Goal: Task Accomplishment & Management: Use online tool/utility

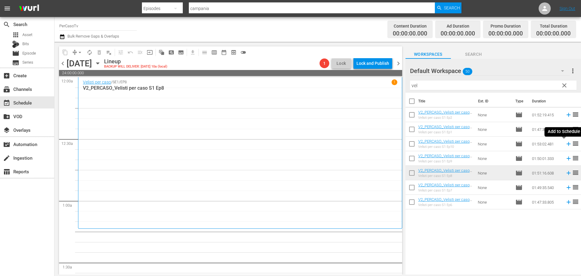
click at [566, 144] on icon at bounding box center [568, 144] width 4 height 4
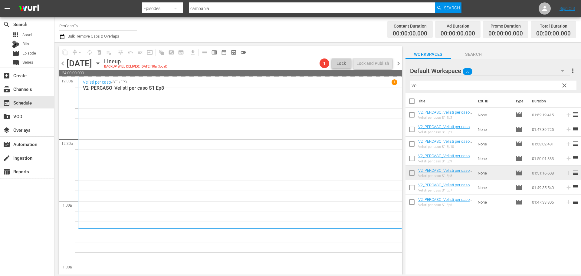
drag, startPoint x: 422, startPoint y: 84, endPoint x: 385, endPoint y: 87, distance: 36.7
click at [385, 87] on div "content_copy compress arrow_drop_down autorenew_outlined delete_forever_outline…" at bounding box center [317, 158] width 526 height 232
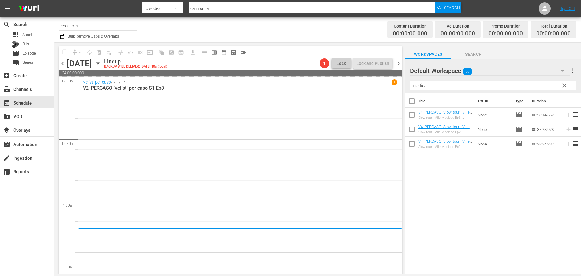
type input "medice"
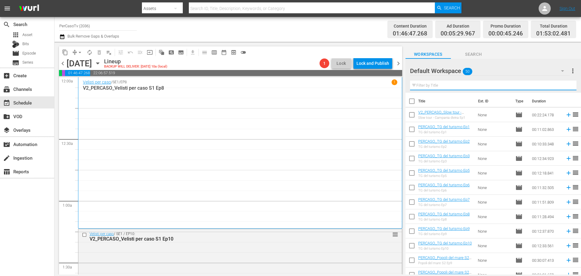
drag, startPoint x: 428, startPoint y: 85, endPoint x: 436, endPoint y: 86, distance: 7.7
click at [428, 85] on input "text" at bounding box center [493, 85] width 166 height 10
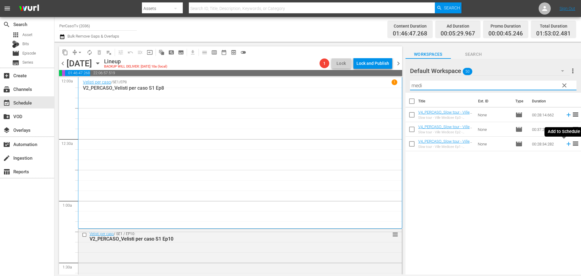
drag, startPoint x: 566, startPoint y: 145, endPoint x: 314, endPoint y: 1, distance: 289.9
click at [566, 145] on icon at bounding box center [568, 143] width 7 height 7
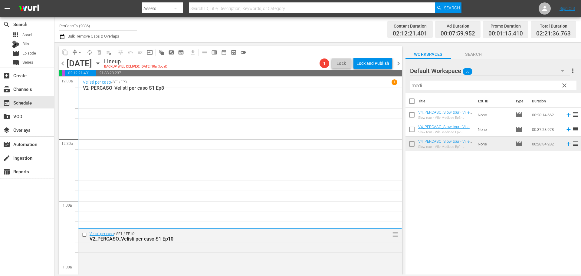
drag, startPoint x: 461, startPoint y: 86, endPoint x: 386, endPoint y: 91, distance: 75.8
click at [386, 91] on div "content_copy compress arrow_drop_down autorenew_outlined delete_forever_outline…" at bounding box center [317, 158] width 526 height 232
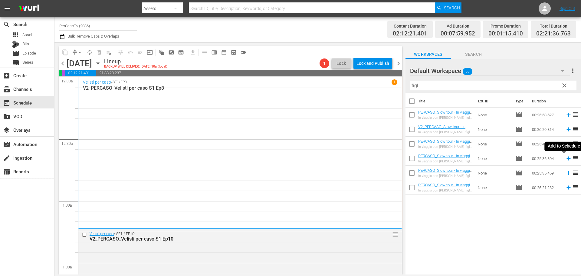
click at [565, 159] on icon at bounding box center [568, 158] width 7 height 7
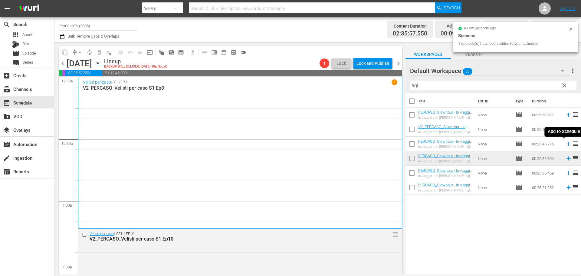
click at [566, 144] on icon at bounding box center [568, 144] width 4 height 4
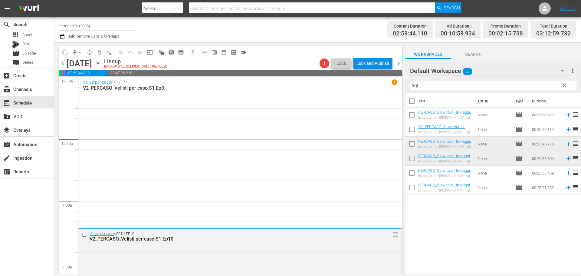
drag, startPoint x: 421, startPoint y: 84, endPoint x: 397, endPoint y: 86, distance: 24.6
click at [397, 86] on div "content_copy compress arrow_drop_down autorenew_outlined delete_forever_outline…" at bounding box center [317, 158] width 526 height 232
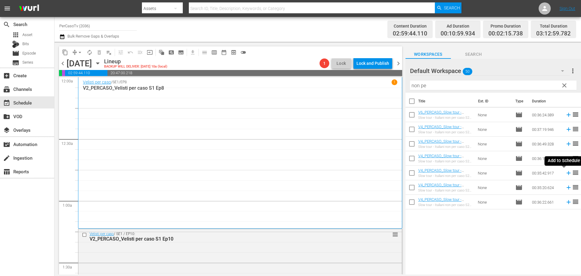
click at [565, 174] on icon at bounding box center [568, 172] width 7 height 7
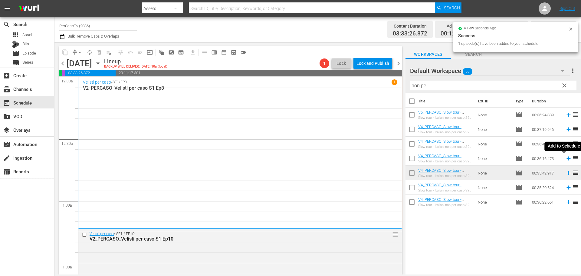
click at [566, 159] on icon at bounding box center [568, 158] width 4 height 4
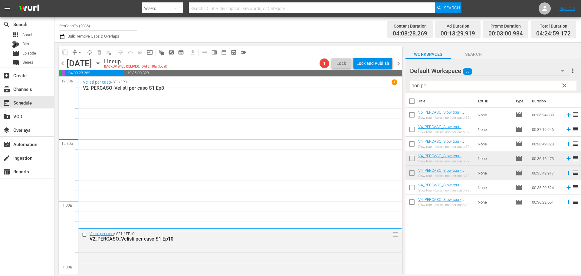
drag, startPoint x: 428, startPoint y: 83, endPoint x: 401, endPoint y: 87, distance: 27.5
click at [401, 87] on div "content_copy compress arrow_drop_down autorenew_outlined delete_forever_outline…" at bounding box center [317, 158] width 526 height 232
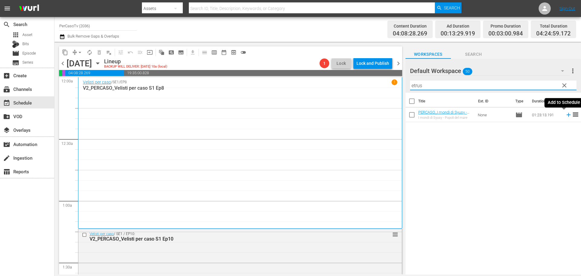
click at [565, 116] on icon at bounding box center [568, 114] width 7 height 7
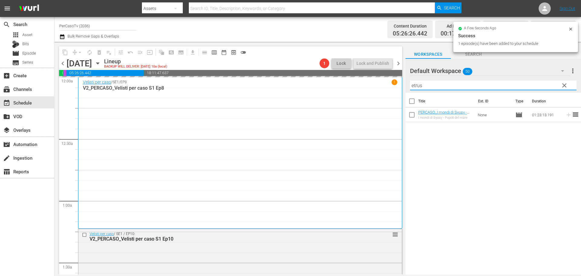
drag, startPoint x: 432, startPoint y: 88, endPoint x: 362, endPoint y: 99, distance: 71.1
click at [362, 99] on div "content_copy compress arrow_drop_down autorenew_outlined delete_forever_outline…" at bounding box center [317, 158] width 526 height 232
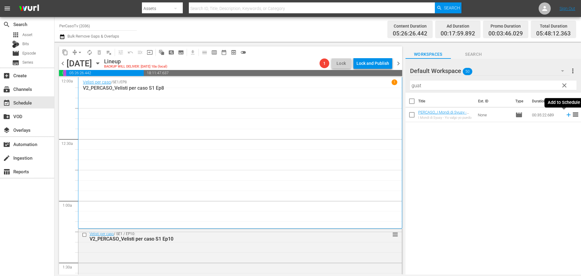
click at [565, 117] on icon at bounding box center [568, 114] width 7 height 7
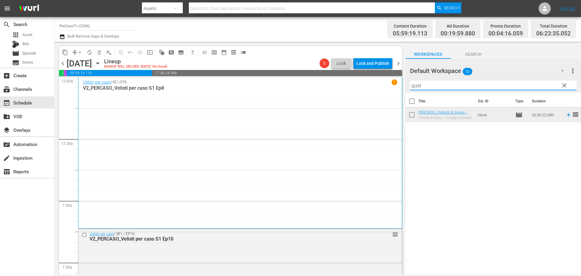
drag, startPoint x: 421, startPoint y: 87, endPoint x: 394, endPoint y: 86, distance: 27.5
click at [394, 86] on div "content_copy compress arrow_drop_down autorenew_outlined delete_forever_outline…" at bounding box center [317, 158] width 526 height 232
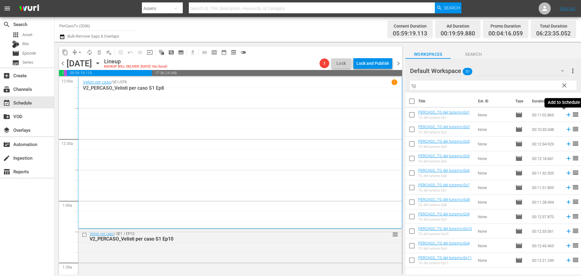
click at [565, 114] on icon at bounding box center [568, 114] width 7 height 7
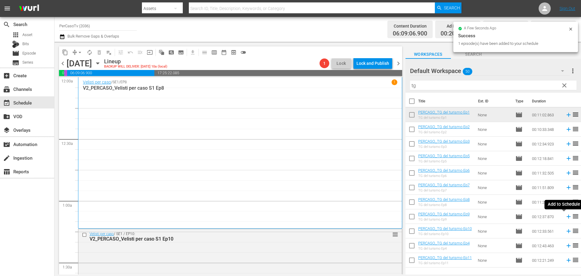
click at [566, 218] on icon at bounding box center [568, 216] width 4 height 4
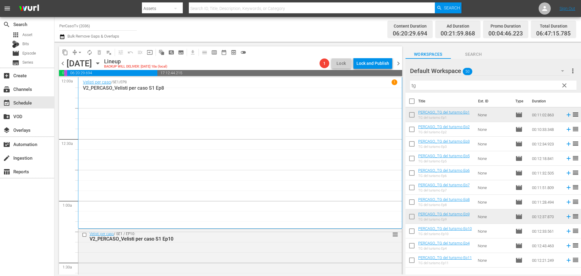
drag, startPoint x: 419, startPoint y: 86, endPoint x: 394, endPoint y: 88, distance: 25.2
click at [394, 88] on div "content_copy compress arrow_drop_down autorenew_outlined delete_forever_outline…" at bounding box center [317, 158] width 526 height 232
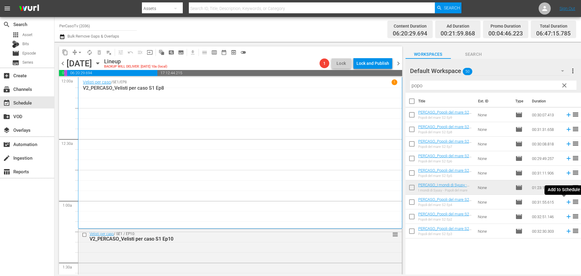
click at [566, 202] on icon at bounding box center [568, 202] width 4 height 4
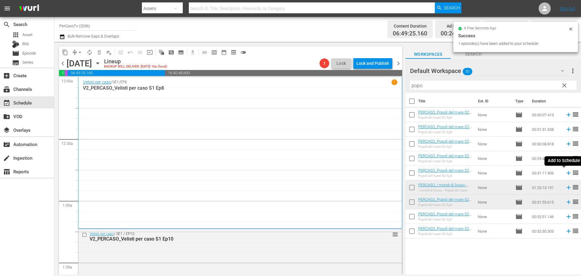
click at [566, 174] on icon at bounding box center [568, 173] width 4 height 4
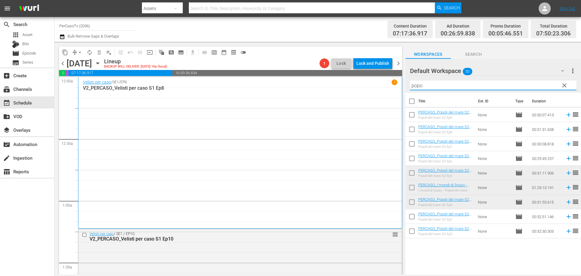
drag, startPoint x: 427, startPoint y: 84, endPoint x: 396, endPoint y: 90, distance: 31.9
click at [396, 90] on div "content_copy compress arrow_drop_down autorenew_outlined delete_forever_outline…" at bounding box center [317, 158] width 526 height 232
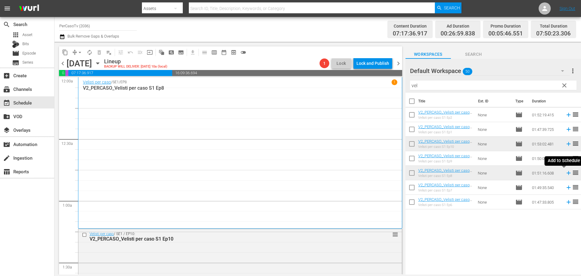
drag, startPoint x: 565, startPoint y: 174, endPoint x: 12, endPoint y: 1, distance: 578.8
click at [565, 174] on icon at bounding box center [568, 172] width 7 height 7
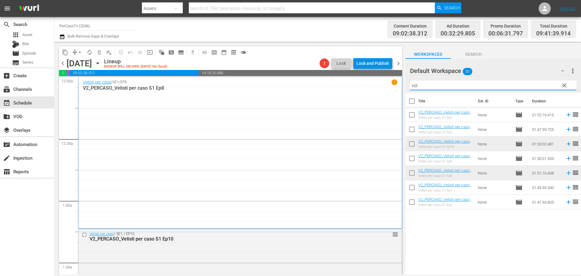
drag, startPoint x: 437, startPoint y: 86, endPoint x: 379, endPoint y: 91, distance: 58.0
click at [379, 91] on div "content_copy compress arrow_drop_down autorenew_outlined delete_forever_outline…" at bounding box center [317, 158] width 526 height 232
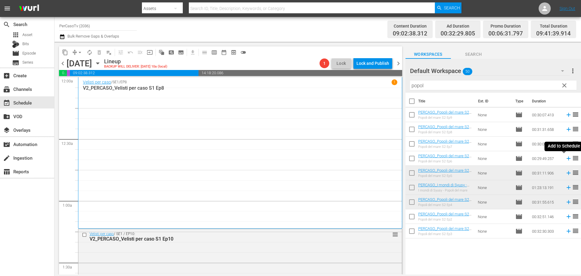
click at [565, 158] on icon at bounding box center [568, 158] width 7 height 7
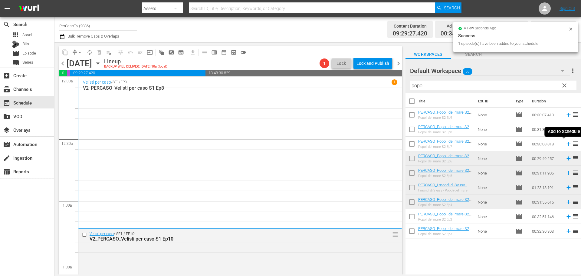
click at [566, 144] on icon at bounding box center [568, 144] width 4 height 4
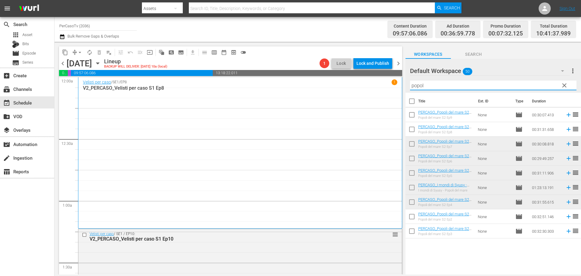
drag, startPoint x: 428, startPoint y: 84, endPoint x: 386, endPoint y: 90, distance: 42.2
click at [386, 90] on div "content_copy compress arrow_drop_down autorenew_outlined delete_forever_outline…" at bounding box center [317, 158] width 526 height 232
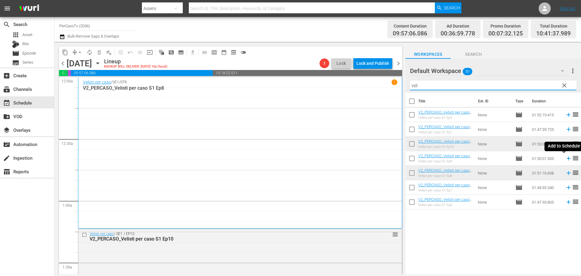
click at [565, 160] on icon at bounding box center [568, 158] width 7 height 7
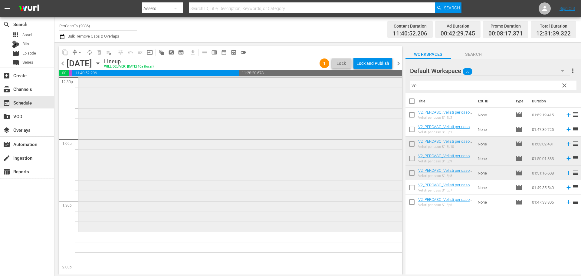
scroll to position [1422, 0]
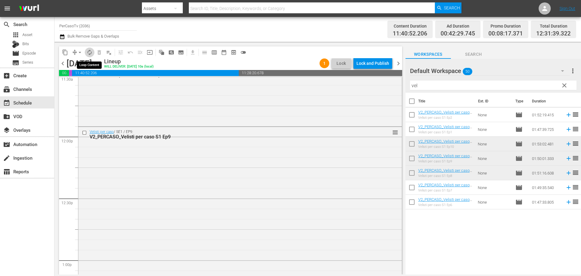
click at [89, 54] on span "autorenew_outlined" at bounding box center [90, 52] width 6 height 6
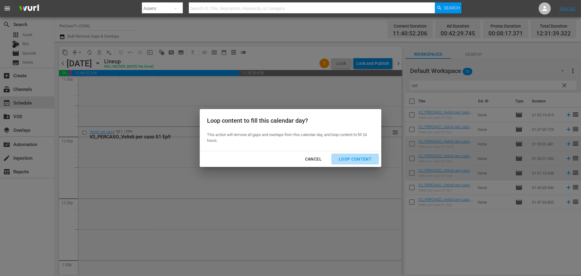
click at [370, 158] on div "Loop Content" at bounding box center [355, 159] width 43 height 8
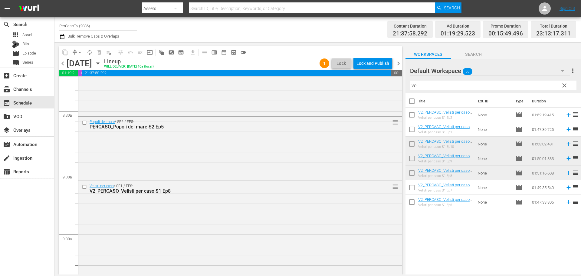
scroll to position [1005, 0]
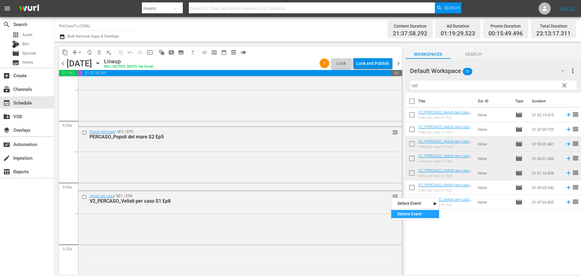
click at [402, 211] on div "Delete Event" at bounding box center [415, 214] width 48 height 8
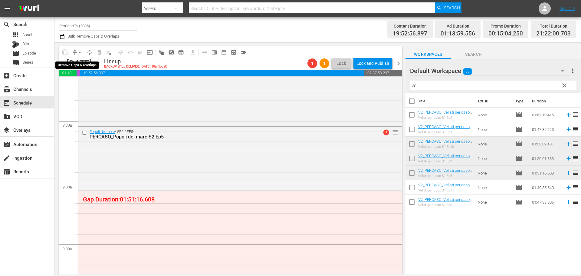
click at [80, 53] on span "arrow_drop_down" at bounding box center [80, 52] width 6 height 6
click at [83, 83] on li "Align to End of Previous Day" at bounding box center [80, 85] width 64 height 10
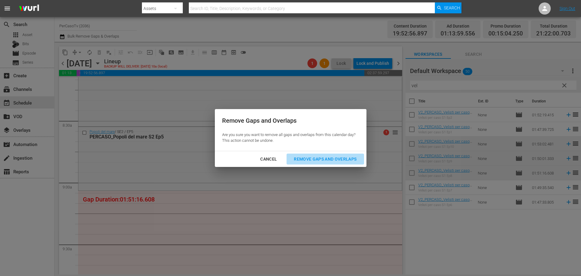
click at [331, 162] on div "Remove Gaps and Overlaps" at bounding box center [325, 159] width 72 height 8
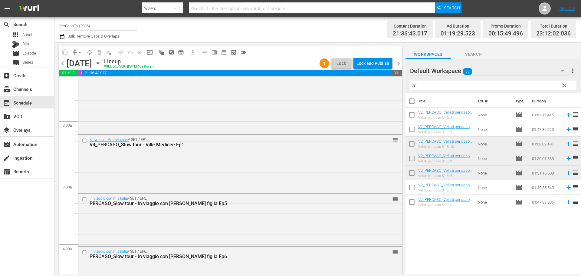
scroll to position [302, 0]
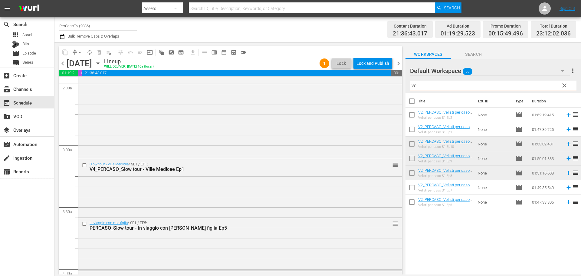
drag, startPoint x: 423, startPoint y: 85, endPoint x: 398, endPoint y: 90, distance: 25.3
click at [398, 90] on div "content_copy compress arrow_drop_down autorenew_outlined delete_forever_outline…" at bounding box center [317, 158] width 526 height 232
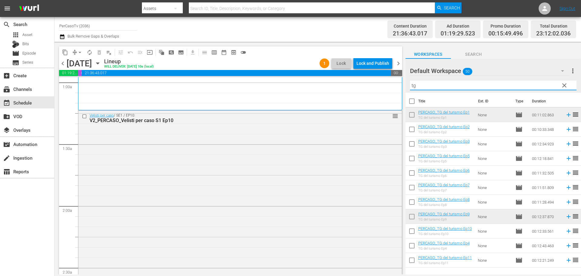
scroll to position [121, 0]
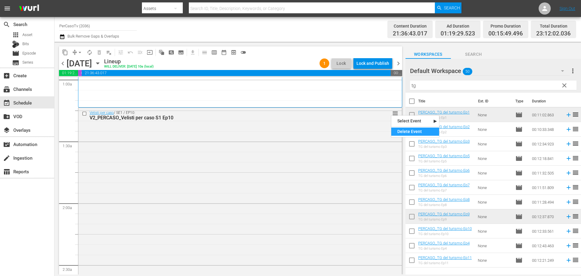
click at [399, 132] on div "Delete Event" at bounding box center [415, 131] width 48 height 8
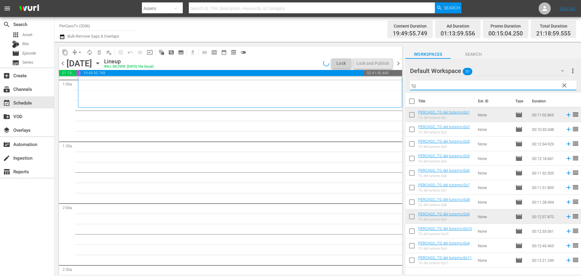
drag, startPoint x: 418, startPoint y: 84, endPoint x: 408, endPoint y: 86, distance: 9.8
click at [408, 86] on div "Default Workspace 50 Default more_vert clear Filter by Title tg" at bounding box center [492, 76] width 175 height 34
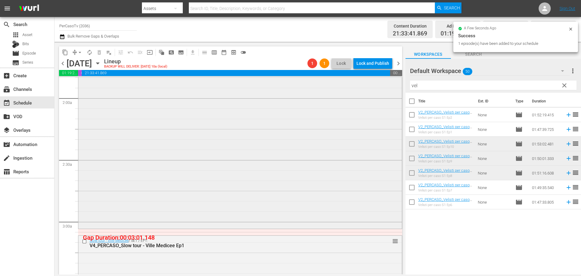
scroll to position [242, 0]
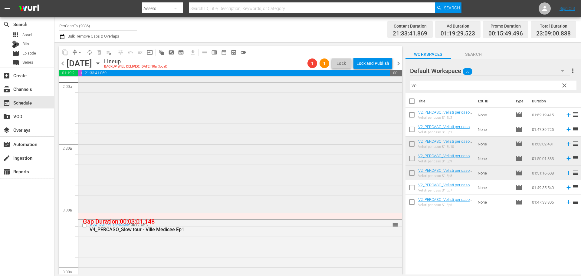
drag, startPoint x: 431, startPoint y: 87, endPoint x: 374, endPoint y: 101, distance: 58.0
click at [374, 101] on div "content_copy compress arrow_drop_down autorenew_outlined delete_forever_outline…" at bounding box center [317, 158] width 526 height 232
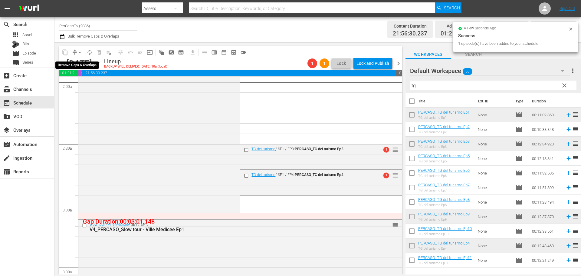
click at [80, 53] on span "arrow_drop_down" at bounding box center [80, 52] width 6 height 6
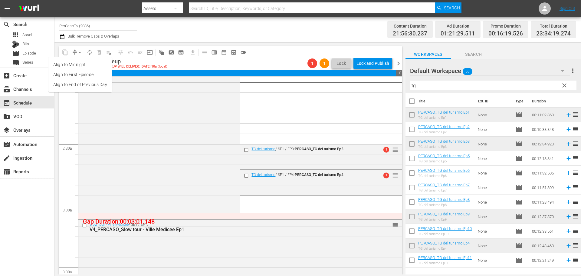
click at [84, 87] on li "Align to End of Previous Day" at bounding box center [80, 85] width 64 height 10
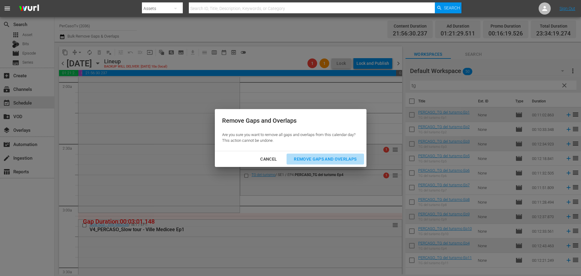
click at [335, 157] on div "Remove Gaps and Overlaps" at bounding box center [325, 159] width 72 height 8
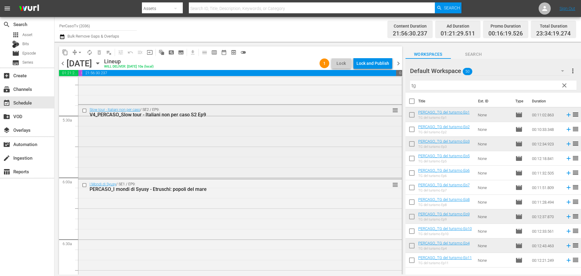
scroll to position [635, 0]
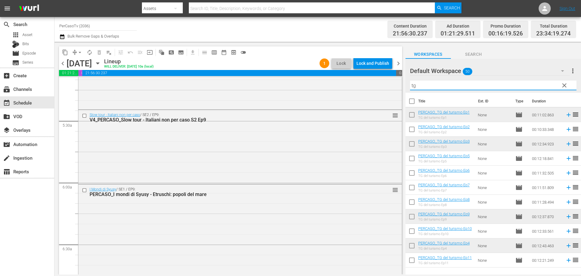
drag, startPoint x: 438, startPoint y: 82, endPoint x: 401, endPoint y: 95, distance: 39.4
click at [401, 95] on div "content_copy compress arrow_drop_down autorenew_outlined delete_forever_outline…" at bounding box center [317, 158] width 526 height 232
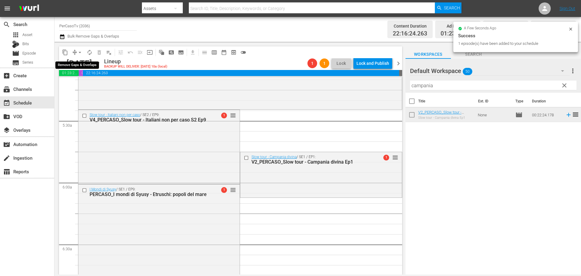
click at [78, 51] on span "arrow_drop_down" at bounding box center [80, 52] width 6 height 6
click at [84, 83] on li "Align to End of Previous Day" at bounding box center [80, 85] width 64 height 10
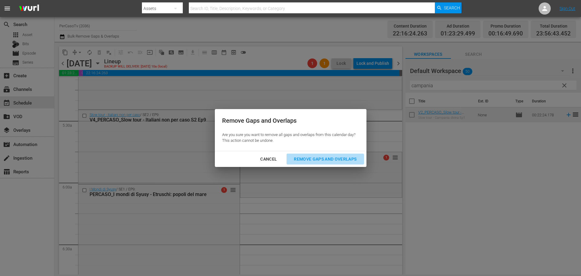
click at [353, 155] on div "Remove Gaps and Overlaps" at bounding box center [325, 159] width 72 height 8
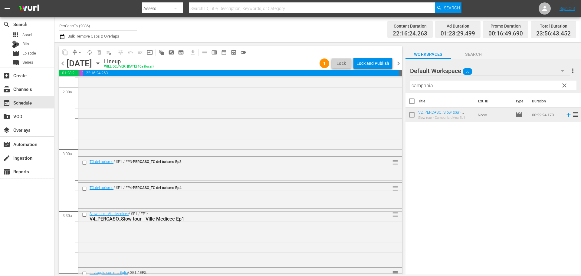
scroll to position [0, 0]
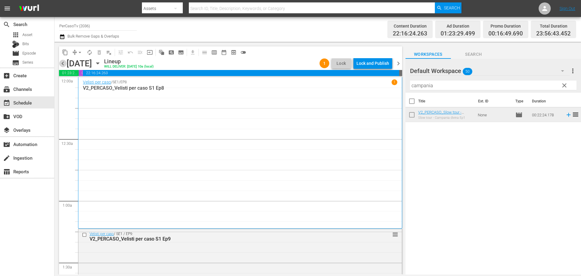
click at [65, 62] on span "chevron_left" at bounding box center [63, 64] width 8 height 8
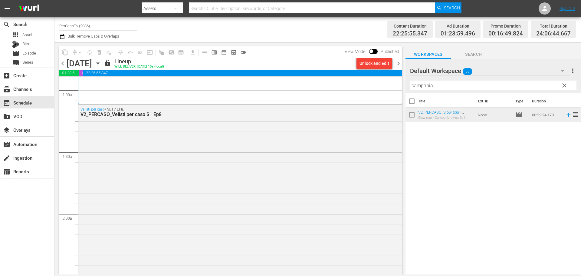
scroll to position [121, 0]
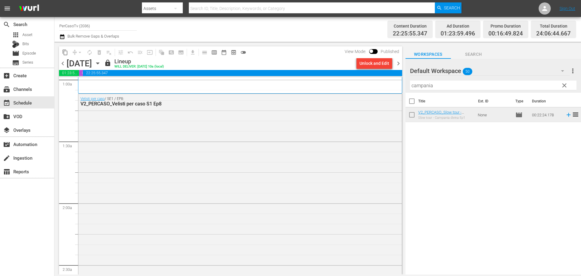
click at [399, 64] on span "chevron_right" at bounding box center [398, 64] width 8 height 8
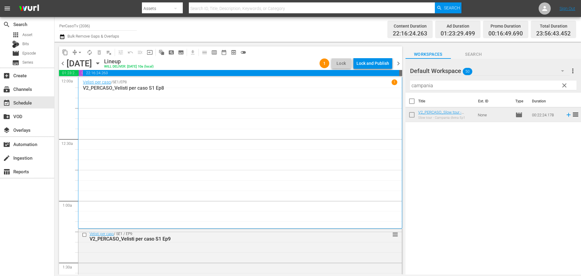
click at [62, 65] on span "chevron_left" at bounding box center [63, 64] width 8 height 8
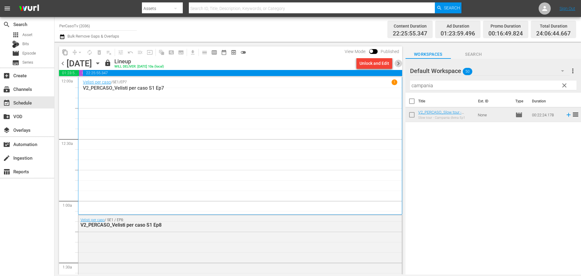
click at [398, 65] on span "chevron_right" at bounding box center [398, 64] width 8 height 8
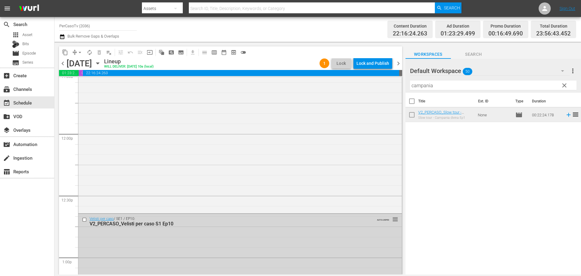
scroll to position [1414, 0]
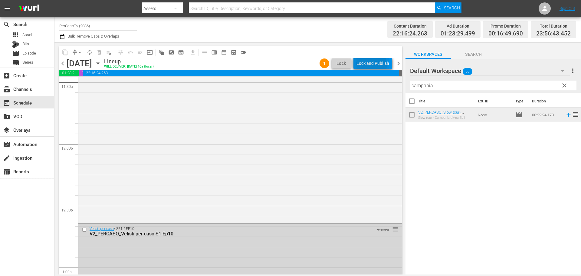
click at [365, 65] on div "Lock and Publish" at bounding box center [372, 63] width 33 height 11
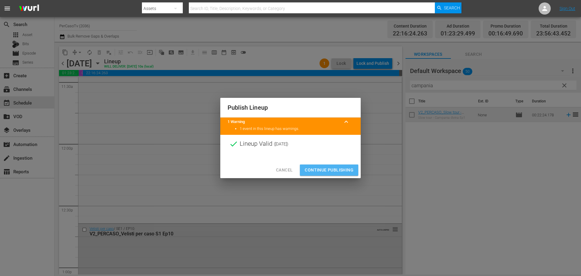
click at [334, 168] on span "Continue Publishing" at bounding box center [329, 170] width 49 height 8
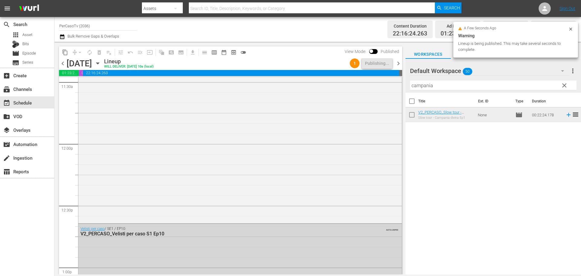
click at [399, 64] on span "chevron_right" at bounding box center [398, 64] width 8 height 8
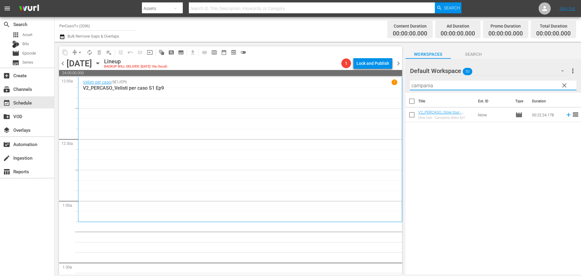
drag, startPoint x: 436, startPoint y: 87, endPoint x: 400, endPoint y: 97, distance: 37.6
click at [400, 97] on div "content_copy compress arrow_drop_down autorenew_outlined delete_forever_outline…" at bounding box center [317, 158] width 526 height 232
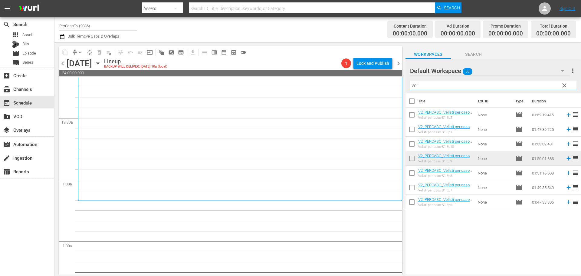
scroll to position [30, 0]
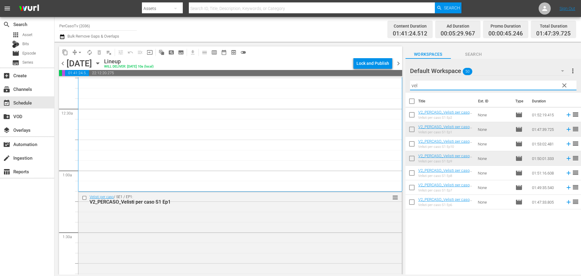
drag, startPoint x: 424, startPoint y: 86, endPoint x: 362, endPoint y: 95, distance: 63.0
click at [362, 95] on div "content_copy compress arrow_drop_down autorenew_outlined delete_forever_outline…" at bounding box center [317, 158] width 526 height 232
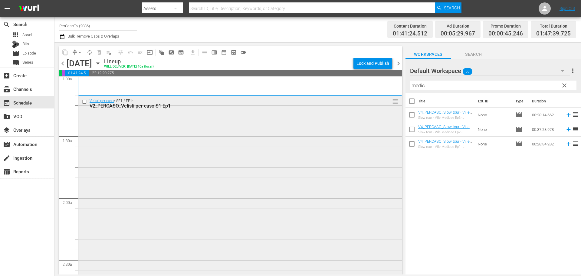
scroll to position [181, 0]
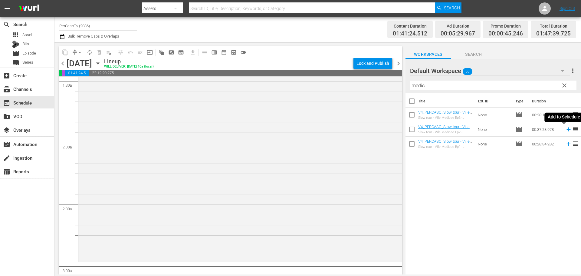
drag, startPoint x: 564, startPoint y: 129, endPoint x: 548, endPoint y: 122, distance: 17.9
click at [565, 129] on icon at bounding box center [568, 129] width 7 height 7
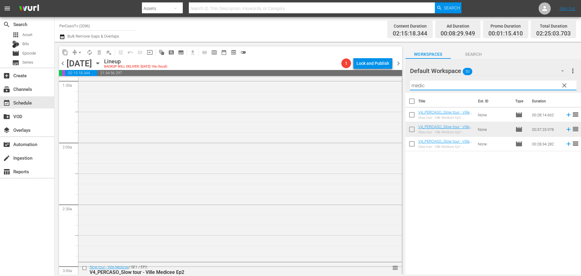
drag, startPoint x: 439, startPoint y: 83, endPoint x: 406, endPoint y: 97, distance: 34.9
click at [406, 97] on div "Default Workspace 50 Default more_vert clear Filter by Title medic Title Ext. I…" at bounding box center [492, 168] width 175 height 219
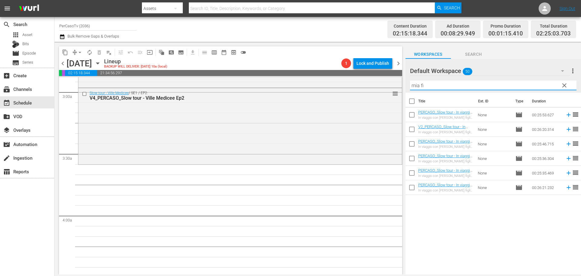
scroll to position [363, 0]
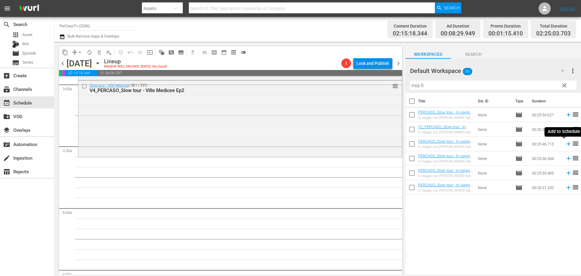
click at [566, 144] on icon at bounding box center [568, 144] width 4 height 4
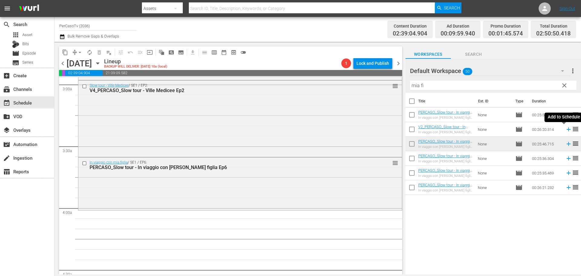
click at [565, 130] on icon at bounding box center [568, 129] width 7 height 7
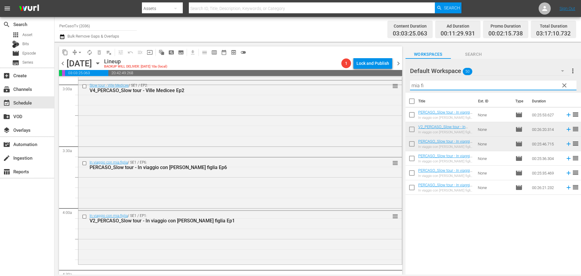
drag, startPoint x: 434, startPoint y: 87, endPoint x: 405, endPoint y: 100, distance: 31.7
click at [405, 100] on div "Default Workspace 50 Default more_vert clear Filter by Title mia fi Title Ext. …" at bounding box center [492, 168] width 175 height 219
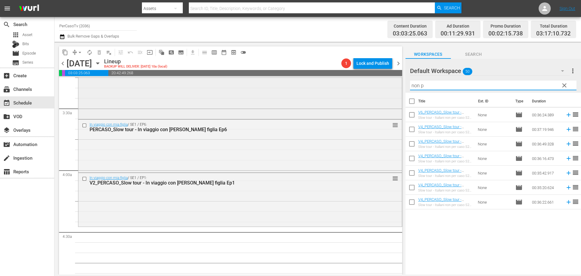
scroll to position [514, 0]
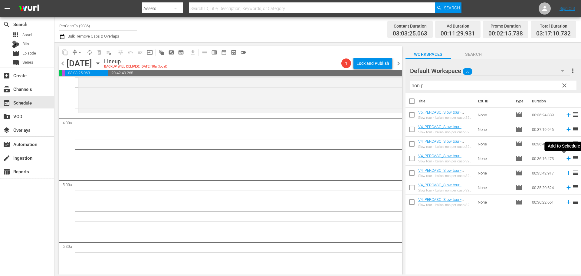
click at [565, 159] on icon at bounding box center [568, 158] width 7 height 7
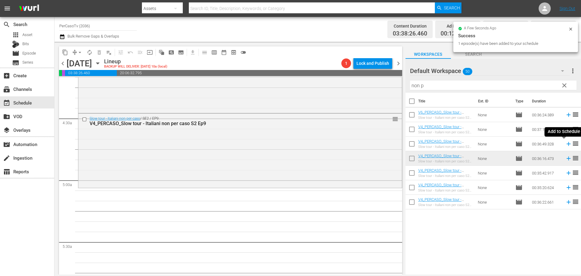
click at [566, 144] on icon at bounding box center [568, 144] width 4 height 4
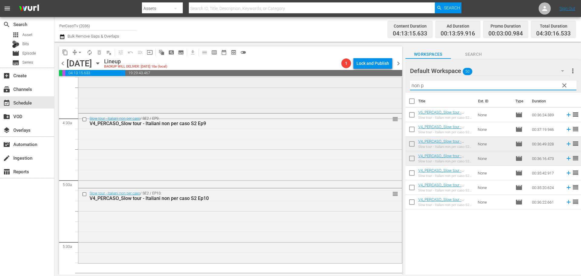
drag, startPoint x: 436, startPoint y: 90, endPoint x: 391, endPoint y: 97, distance: 44.7
click at [391, 97] on div "content_copy compress arrow_drop_down autorenew_outlined delete_forever_outline…" at bounding box center [317, 158] width 526 height 232
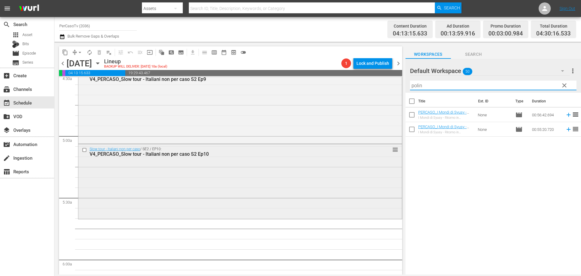
scroll to position [605, 0]
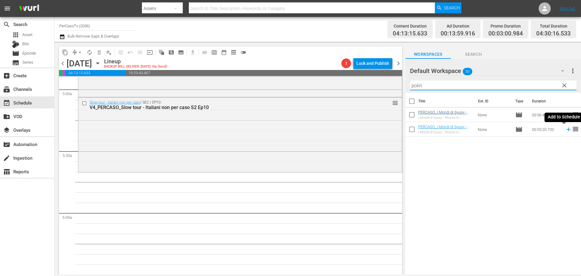
drag, startPoint x: 564, startPoint y: 130, endPoint x: 464, endPoint y: 113, distance: 101.8
click at [565, 130] on icon at bounding box center [568, 129] width 7 height 7
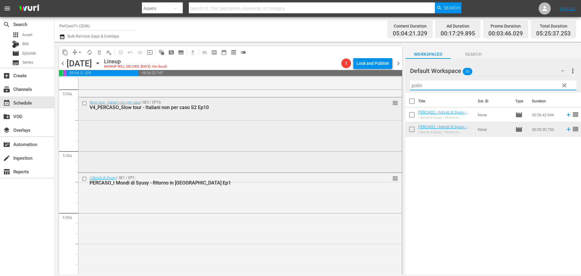
drag, startPoint x: 434, startPoint y: 88, endPoint x: 382, endPoint y: 97, distance: 53.1
click at [382, 97] on div "content_copy compress arrow_drop_down autorenew_outlined delete_forever_outline…" at bounding box center [317, 158] width 526 height 232
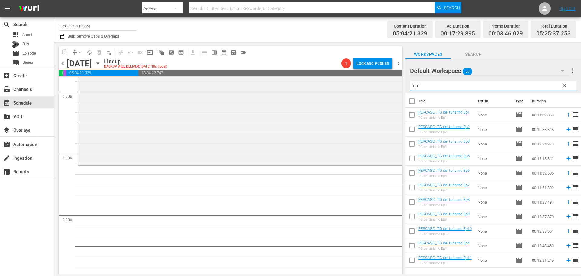
scroll to position [756, 0]
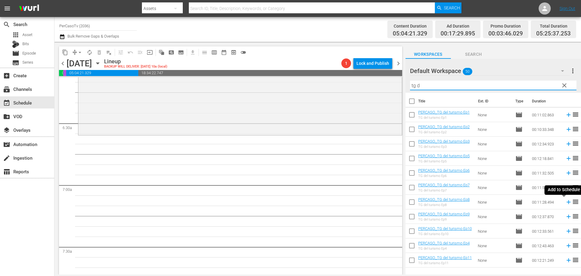
click at [565, 203] on icon at bounding box center [568, 201] width 7 height 7
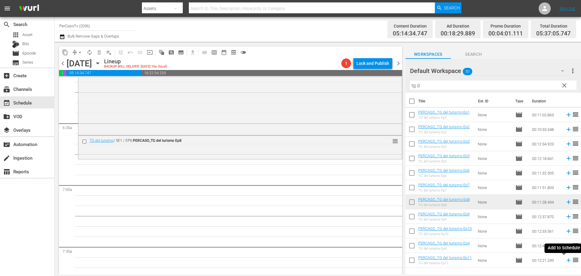
click at [565, 259] on icon at bounding box center [568, 259] width 7 height 7
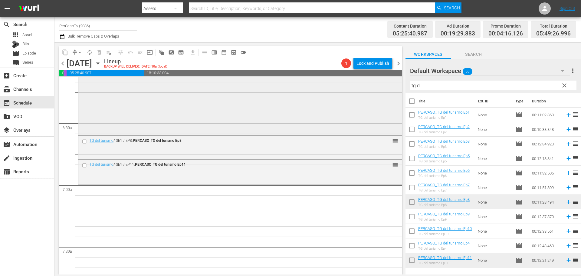
drag, startPoint x: 420, startPoint y: 88, endPoint x: 385, endPoint y: 85, distance: 34.6
click at [390, 82] on div "content_copy compress arrow_drop_down autorenew_outlined delete_forever_outline…" at bounding box center [317, 158] width 526 height 232
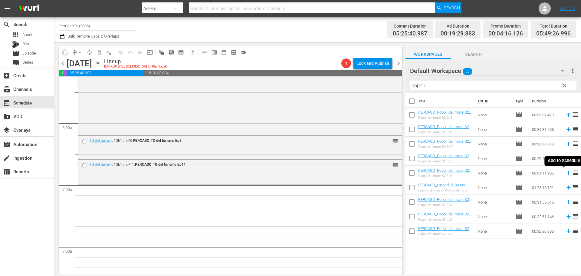
click at [565, 174] on icon at bounding box center [568, 172] width 7 height 7
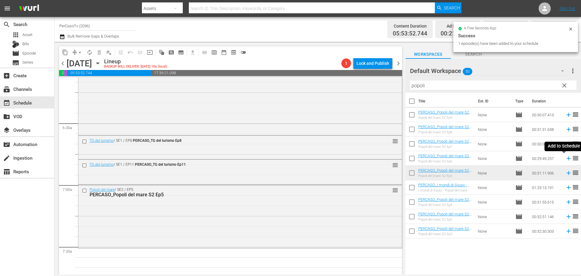
click at [566, 157] on icon at bounding box center [568, 158] width 4 height 4
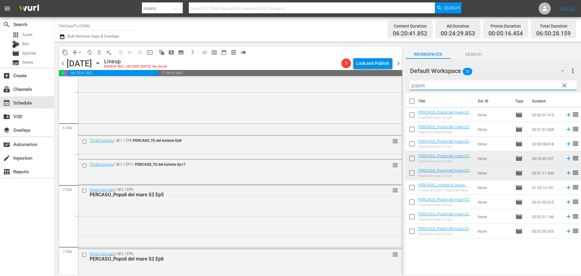
drag, startPoint x: 429, startPoint y: 86, endPoint x: 408, endPoint y: 84, distance: 21.2
click at [408, 84] on div "Default Workspace 50 Default more_vert clear Filter by Title popoli" at bounding box center [492, 76] width 175 height 34
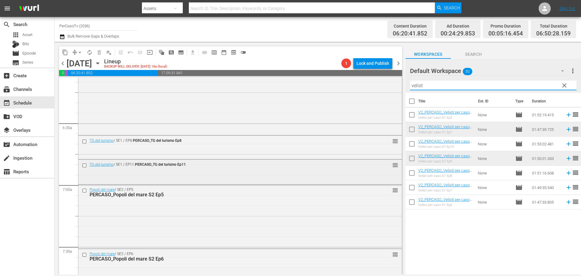
scroll to position [877, 0]
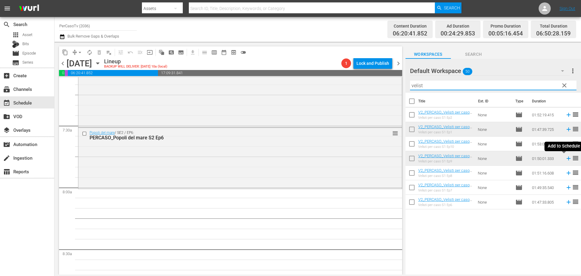
click at [565, 159] on icon at bounding box center [568, 158] width 7 height 7
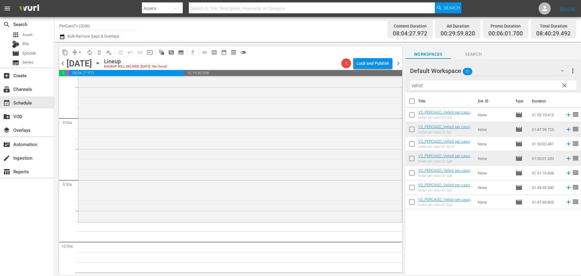
scroll to position [959, 0]
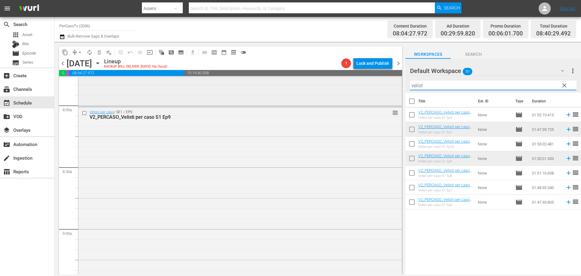
drag, startPoint x: 455, startPoint y: 84, endPoint x: 354, endPoint y: 93, distance: 100.8
click at [354, 93] on div "content_copy compress arrow_drop_down autorenew_outlined delete_forever_outline…" at bounding box center [317, 158] width 526 height 232
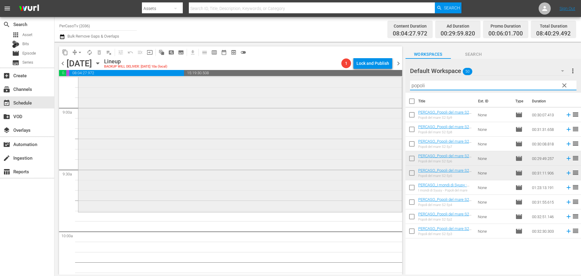
scroll to position [1141, 0]
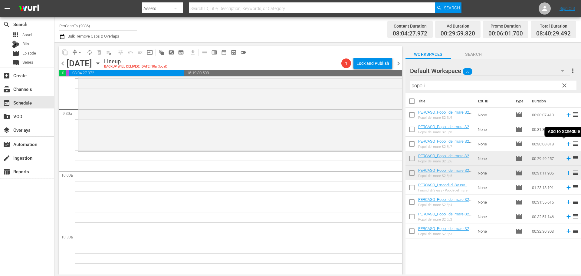
drag, startPoint x: 564, startPoint y: 145, endPoint x: 562, endPoint y: 141, distance: 4.6
click at [565, 145] on icon at bounding box center [568, 143] width 7 height 7
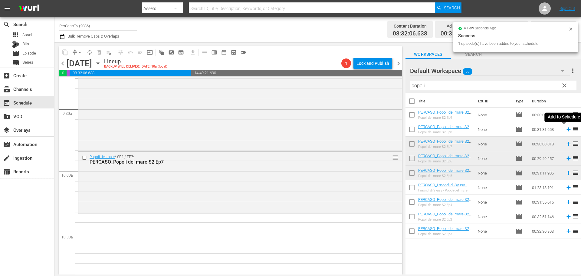
click at [565, 130] on icon at bounding box center [568, 129] width 7 height 7
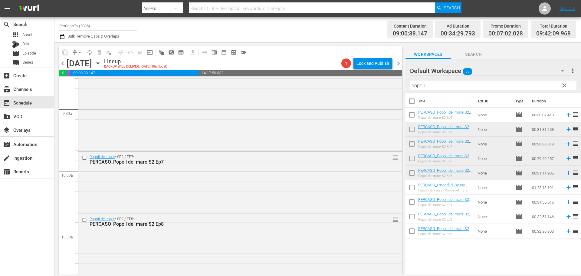
click at [430, 87] on input "popoli" at bounding box center [493, 85] width 166 height 10
drag, startPoint x: 430, startPoint y: 86, endPoint x: 397, endPoint y: 89, distance: 32.8
click at [397, 89] on div "content_copy compress arrow_drop_down autorenew_outlined delete_forever_outline…" at bounding box center [317, 158] width 526 height 232
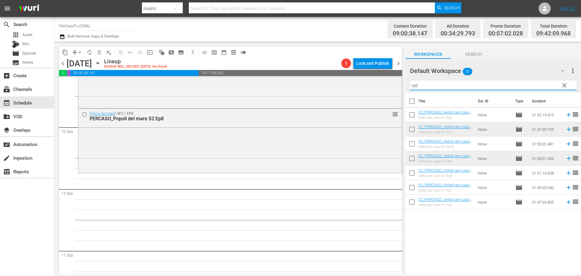
scroll to position [1262, 0]
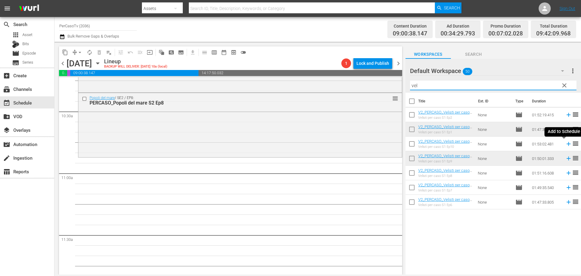
click at [565, 144] on icon at bounding box center [568, 143] width 7 height 7
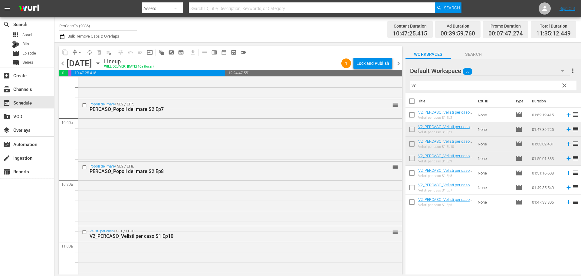
scroll to position [0, 0]
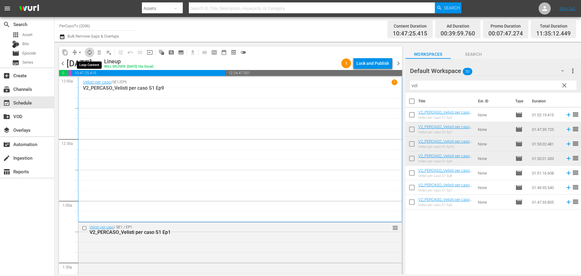
click at [88, 52] on span "autorenew_outlined" at bounding box center [90, 52] width 6 height 6
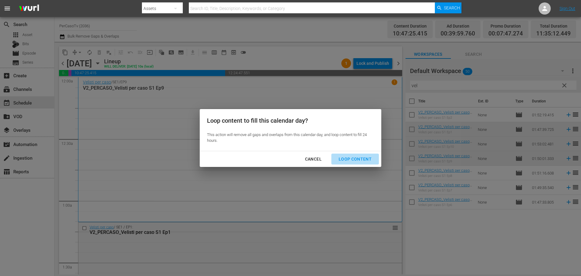
click at [364, 161] on div "Loop Content" at bounding box center [355, 159] width 43 height 8
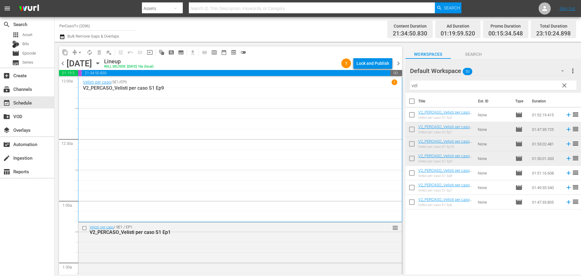
scroll to position [60, 0]
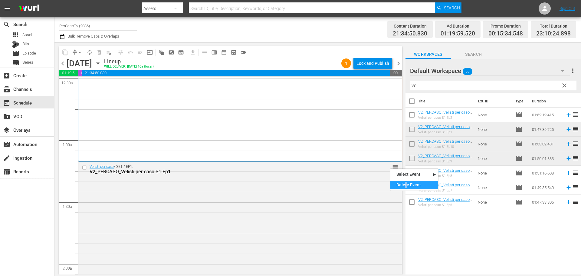
click at [406, 184] on div "Delete Event" at bounding box center [414, 185] width 48 height 8
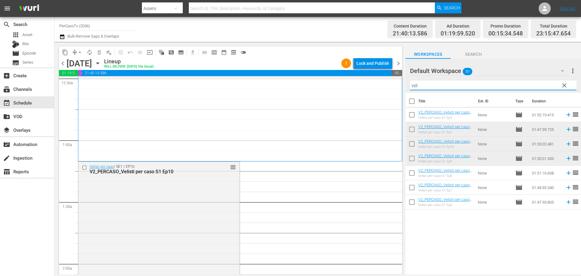
drag, startPoint x: 458, startPoint y: 84, endPoint x: 406, endPoint y: 93, distance: 52.8
click at [406, 93] on div "Default Workspace 50 Default more_vert clear Filter by Title vel Title Ext. ID …" at bounding box center [492, 168] width 175 height 219
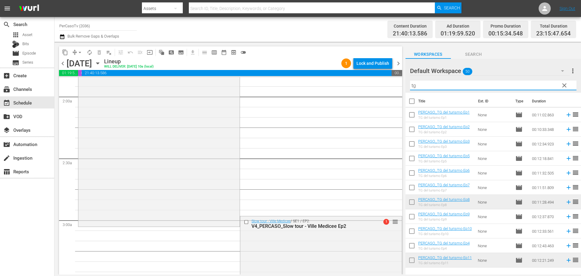
scroll to position [242, 0]
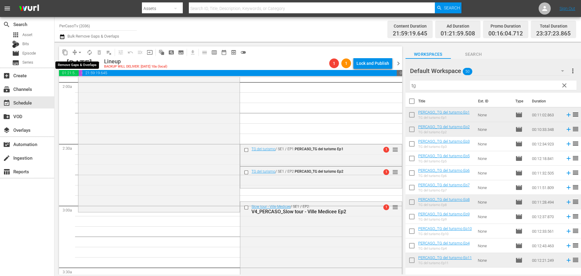
click at [78, 51] on span "arrow_drop_down" at bounding box center [80, 52] width 6 height 6
click at [81, 83] on li "Align to End of Previous Day" at bounding box center [80, 85] width 64 height 10
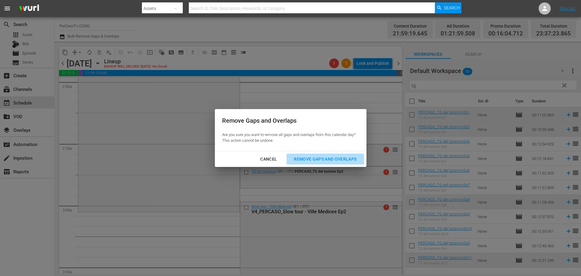
click at [348, 159] on div "Remove Gaps and Overlaps" at bounding box center [325, 159] width 72 height 8
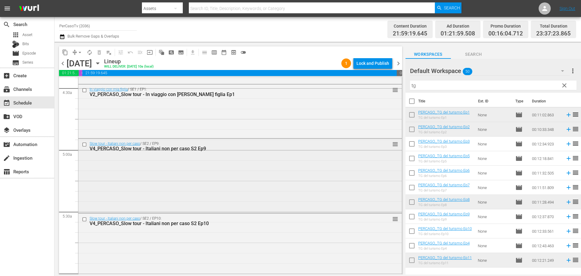
scroll to position [605, 0]
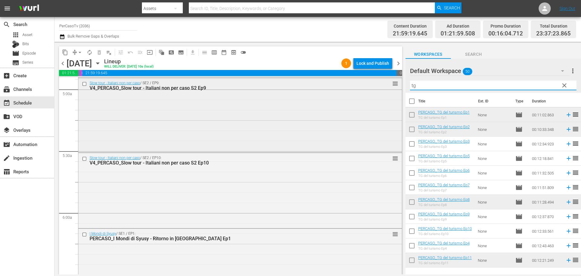
drag, startPoint x: 429, startPoint y: 87, endPoint x: 392, endPoint y: 98, distance: 38.4
click at [392, 98] on div "content_copy compress arrow_drop_down autorenew_outlined delete_forever_outline…" at bounding box center [317, 158] width 526 height 232
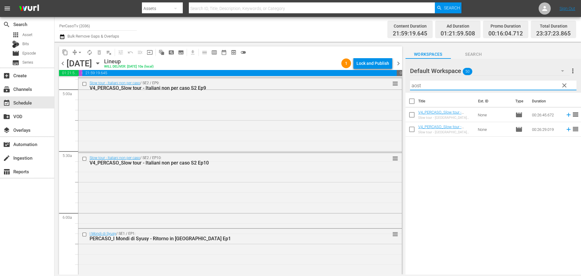
type input "aost"
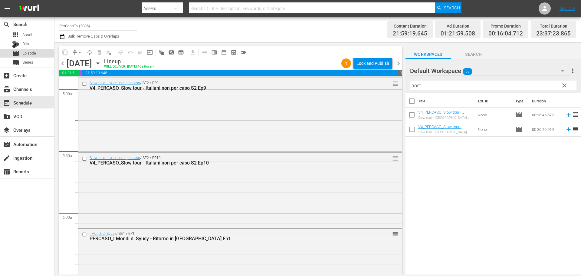
click at [31, 53] on span "Episode" at bounding box center [29, 53] width 14 height 6
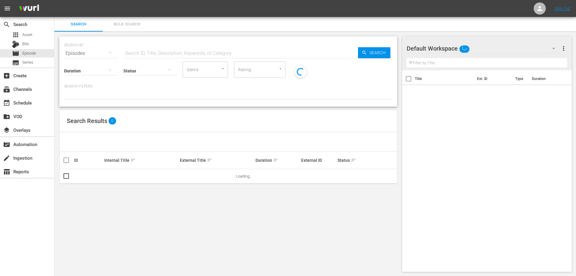
click at [146, 54] on input "text" at bounding box center [240, 53] width 235 height 15
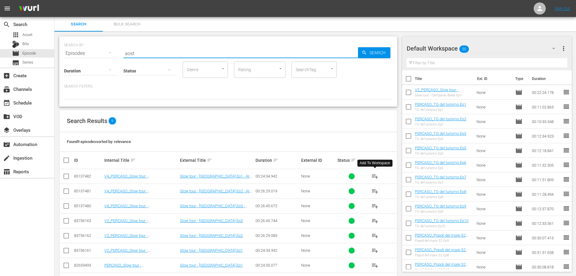
type input "aost"
click at [373, 175] on span "playlist_add" at bounding box center [374, 175] width 7 height 7
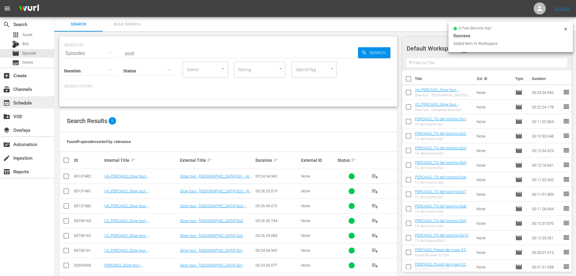
click at [29, 103] on div "event_available Schedule" at bounding box center [17, 101] width 34 height 5
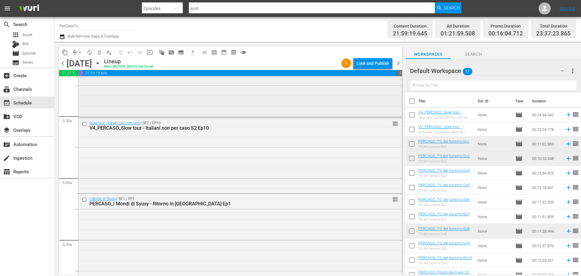
scroll to position [665, 0]
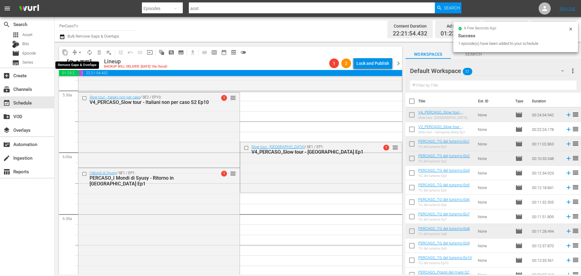
click at [79, 52] on span "arrow_drop_down" at bounding box center [80, 52] width 6 height 6
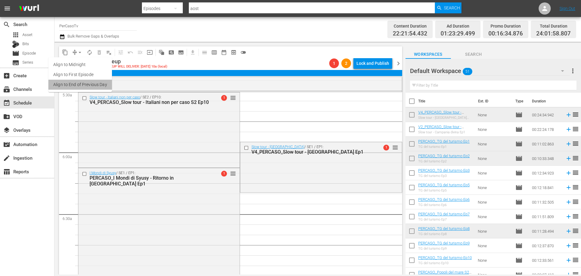
click at [83, 87] on li "Align to End of Previous Day" at bounding box center [80, 85] width 64 height 10
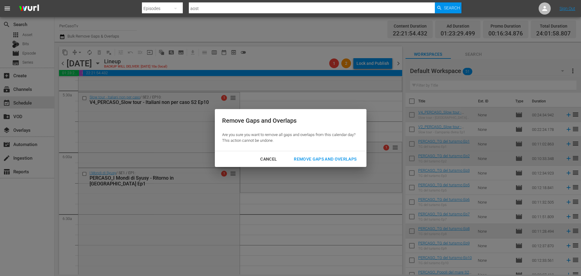
click at [308, 157] on div "Remove Gaps and Overlaps" at bounding box center [325, 159] width 72 height 8
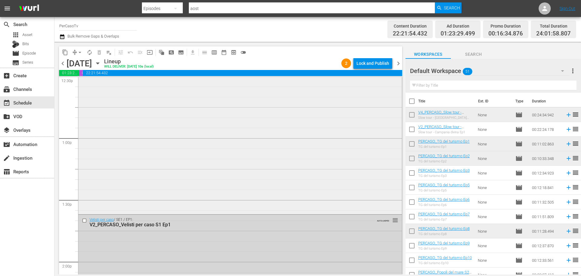
scroll to position [1603, 0]
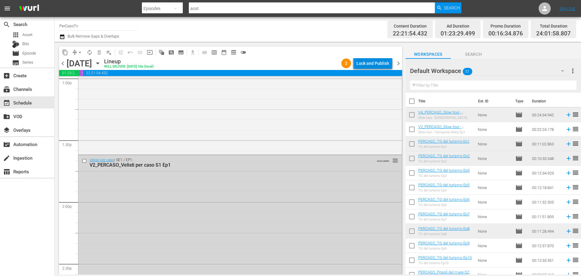
click at [369, 65] on div "Lock and Publish" at bounding box center [372, 63] width 33 height 11
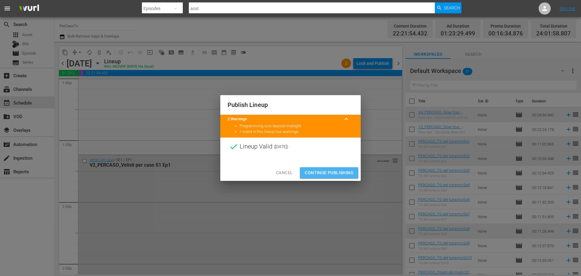
click at [331, 173] on span "Continue Publishing" at bounding box center [329, 173] width 49 height 8
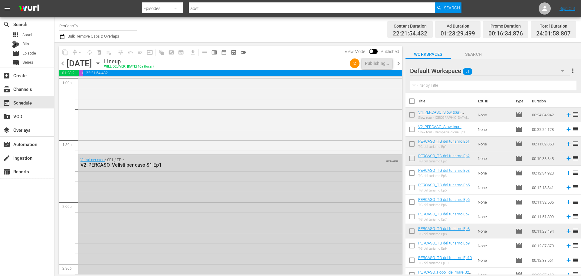
click at [397, 63] on span "chevron_right" at bounding box center [398, 64] width 8 height 8
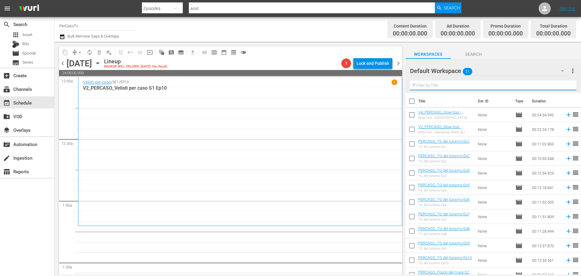
click at [433, 89] on input "text" at bounding box center [493, 85] width 166 height 10
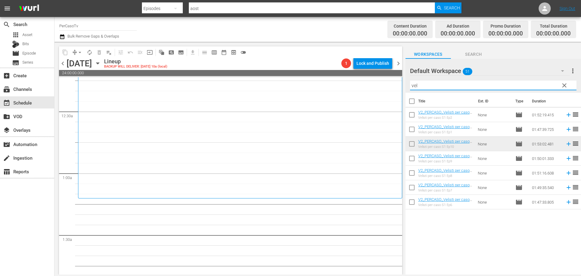
scroll to position [91, 0]
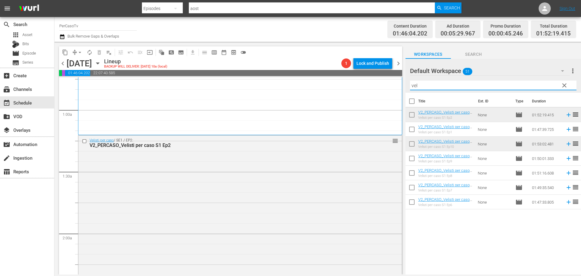
drag, startPoint x: 427, startPoint y: 87, endPoint x: 408, endPoint y: 90, distance: 20.0
click at [407, 90] on div "Default Workspace 51 Default more_vert clear Filter by Title vel" at bounding box center [492, 76] width 175 height 34
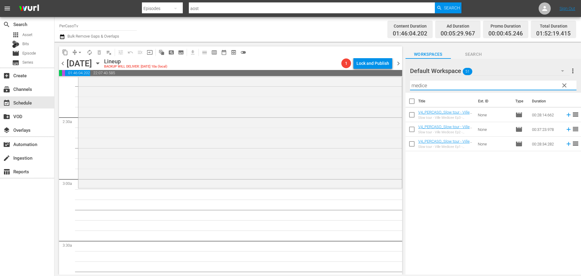
scroll to position [272, 0]
click at [565, 115] on icon at bounding box center [568, 114] width 7 height 7
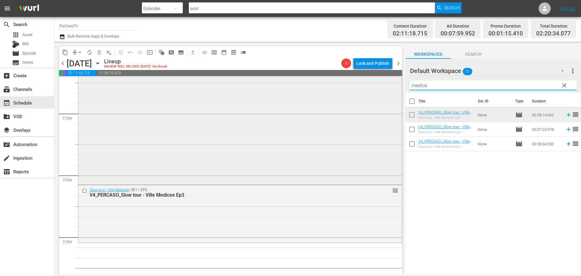
drag, startPoint x: 432, startPoint y: 84, endPoint x: 397, endPoint y: 96, distance: 36.4
click at [397, 96] on div "content_copy compress arrow_drop_down autorenew_outlined delete_forever_outline…" at bounding box center [317, 158] width 526 height 232
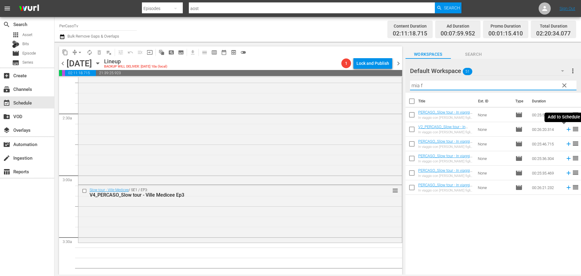
click at [565, 130] on icon at bounding box center [568, 129] width 7 height 7
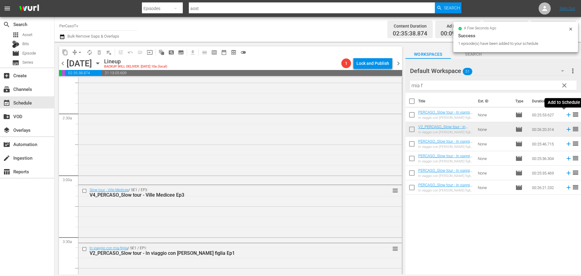
click at [566, 115] on icon at bounding box center [568, 115] width 4 height 4
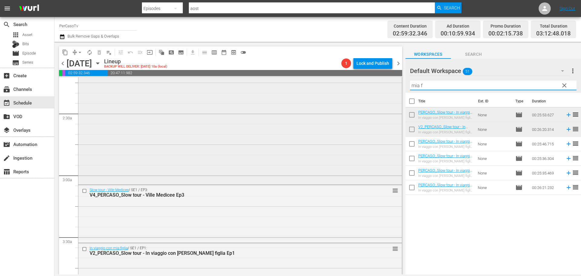
drag, startPoint x: 430, startPoint y: 85, endPoint x: 374, endPoint y: 100, distance: 58.7
click at [381, 100] on div "content_copy compress arrow_drop_down autorenew_outlined delete_forever_outline…" at bounding box center [317, 158] width 526 height 232
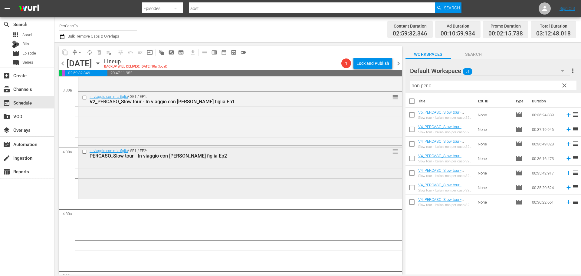
scroll to position [454, 0]
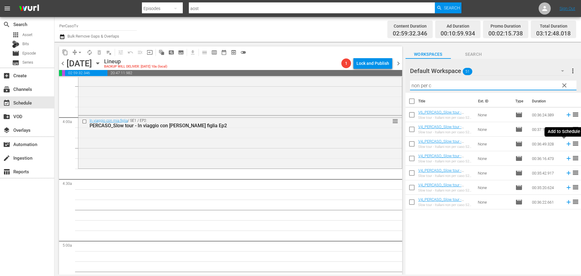
click at [565, 144] on icon at bounding box center [568, 143] width 7 height 7
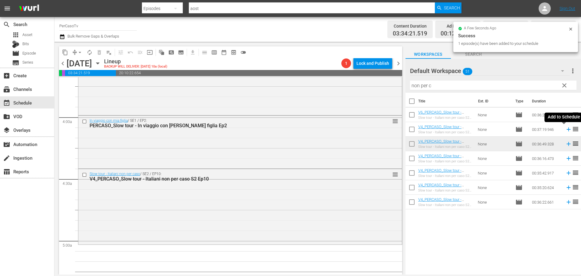
click at [566, 130] on icon at bounding box center [568, 129] width 4 height 4
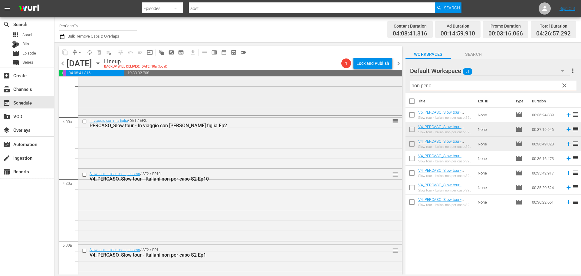
drag, startPoint x: 433, startPoint y: 87, endPoint x: 354, endPoint y: 106, distance: 80.9
click at [354, 106] on div "content_copy compress arrow_drop_down autorenew_outlined delete_forever_outline…" at bounding box center [317, 158] width 526 height 232
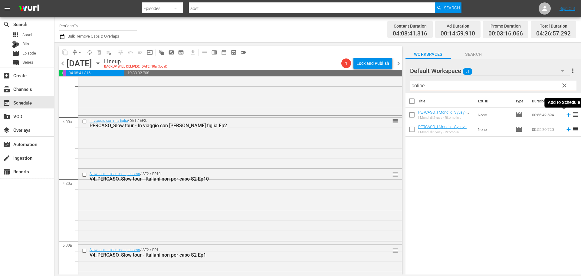
drag, startPoint x: 565, startPoint y: 115, endPoint x: 418, endPoint y: 77, distance: 152.1
click at [566, 115] on icon at bounding box center [568, 115] width 4 height 4
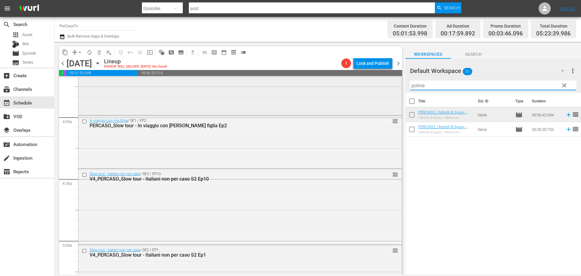
drag, startPoint x: 433, startPoint y: 84, endPoint x: 378, endPoint y: 102, distance: 57.3
click at [378, 102] on div "content_copy compress arrow_drop_down autorenew_outlined delete_forever_outline…" at bounding box center [317, 158] width 526 height 232
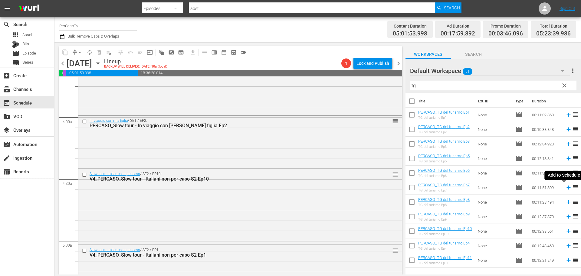
click at [566, 187] on icon at bounding box center [568, 187] width 4 height 4
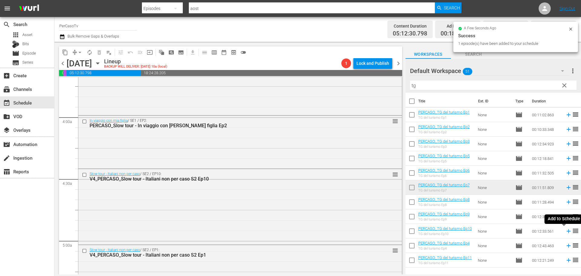
click at [565, 232] on icon at bounding box center [568, 230] width 7 height 7
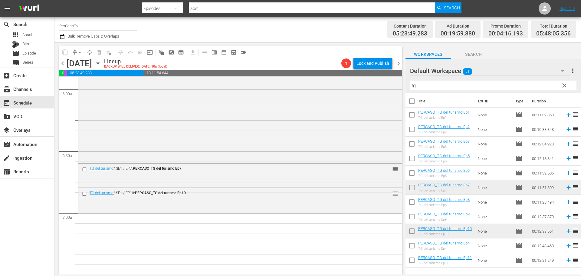
scroll to position [685, 0]
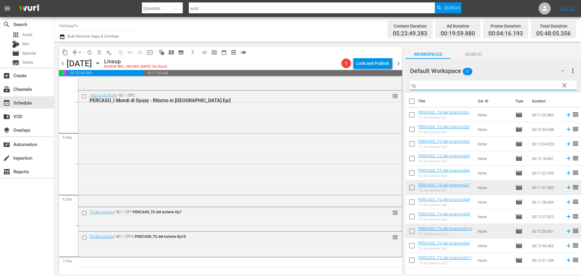
drag, startPoint x: 433, startPoint y: 84, endPoint x: 401, endPoint y: 92, distance: 33.4
click at [405, 91] on div "content_copy compress arrow_drop_down autorenew_outlined delete_forever_outline…" at bounding box center [317, 158] width 526 height 232
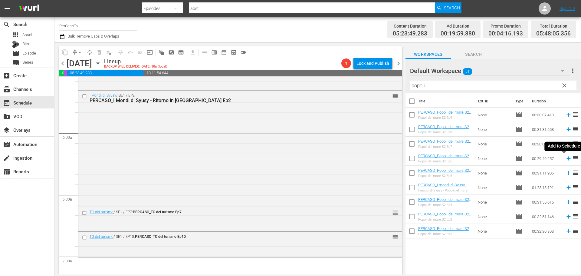
click at [565, 160] on icon at bounding box center [568, 158] width 7 height 7
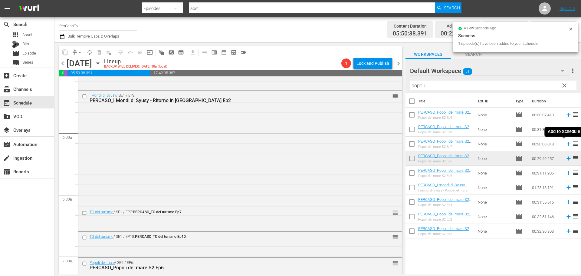
click at [566, 145] on icon at bounding box center [568, 144] width 4 height 4
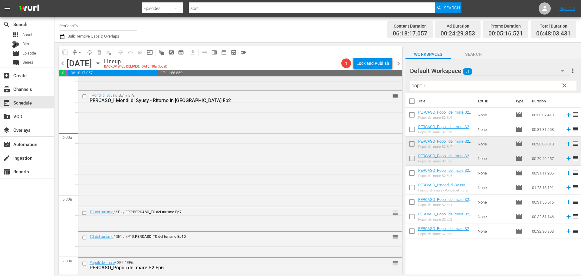
drag, startPoint x: 424, startPoint y: 87, endPoint x: 387, endPoint y: 89, distance: 37.3
click at [387, 89] on div "content_copy compress arrow_drop_down autorenew_outlined delete_forever_outline…" at bounding box center [317, 158] width 526 height 232
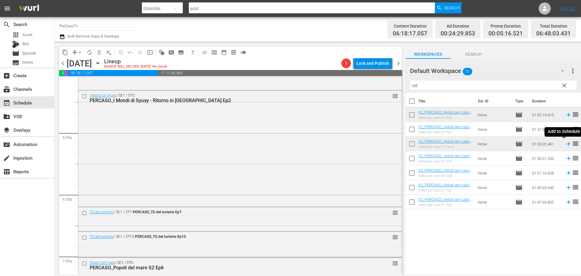
click at [566, 144] on icon at bounding box center [568, 144] width 4 height 4
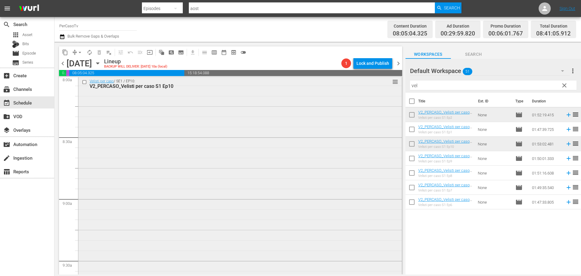
scroll to position [987, 0]
drag, startPoint x: 429, startPoint y: 87, endPoint x: 409, endPoint y: 80, distance: 21.2
click at [409, 84] on div "Default Workspace 51 Default more_vert clear Filter by Title vel" at bounding box center [492, 76] width 175 height 34
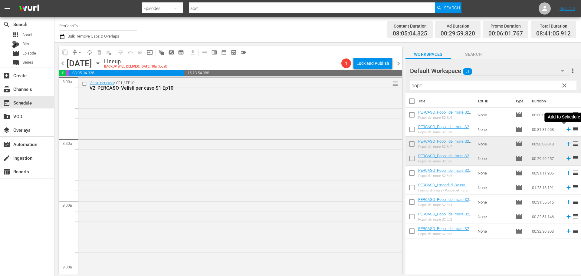
click at [565, 129] on icon at bounding box center [568, 129] width 7 height 7
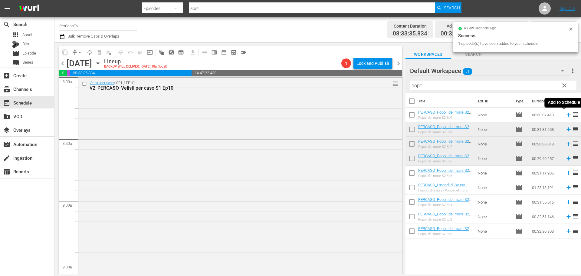
click at [565, 116] on icon at bounding box center [568, 114] width 7 height 7
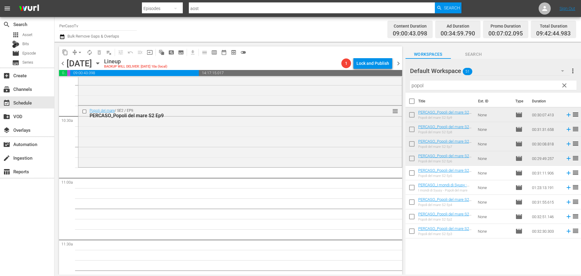
scroll to position [1204, 0]
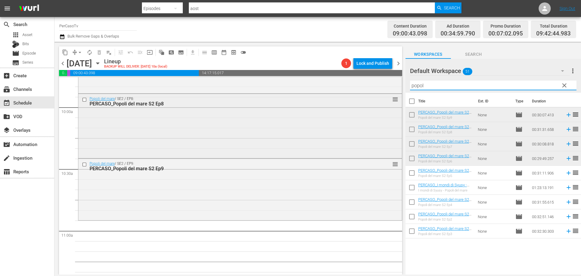
drag, startPoint x: 427, startPoint y: 86, endPoint x: 376, endPoint y: 102, distance: 54.1
click at [376, 102] on div "content_copy compress arrow_drop_down autorenew_outlined delete_forever_outline…" at bounding box center [317, 158] width 526 height 232
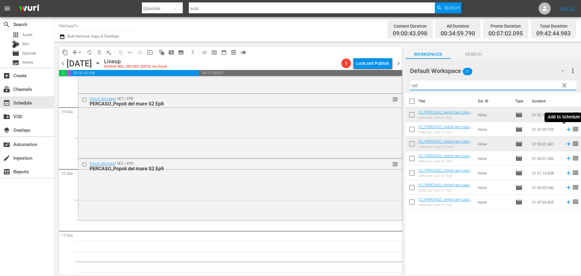
click at [566, 129] on icon at bounding box center [568, 129] width 4 height 4
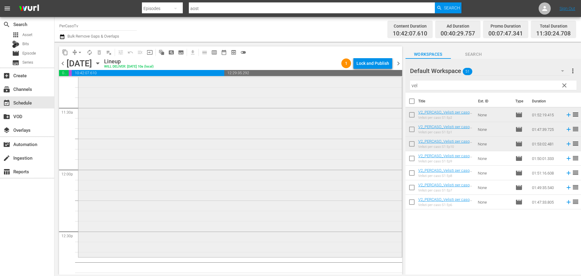
scroll to position [1416, 0]
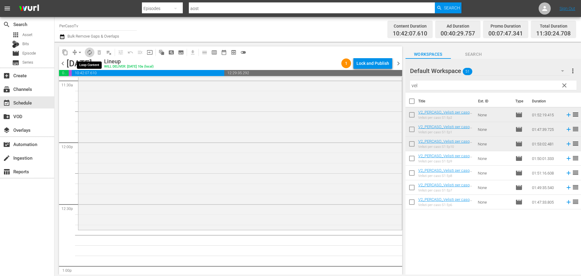
click at [90, 55] on span "autorenew_outlined" at bounding box center [90, 52] width 6 height 6
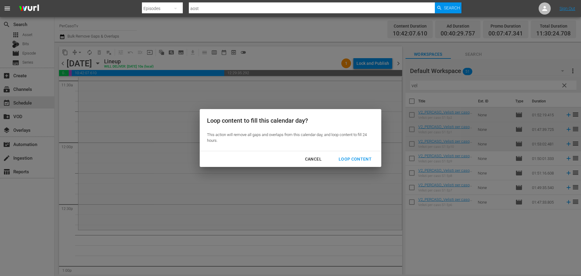
click at [362, 158] on div "Loop Content" at bounding box center [355, 159] width 43 height 8
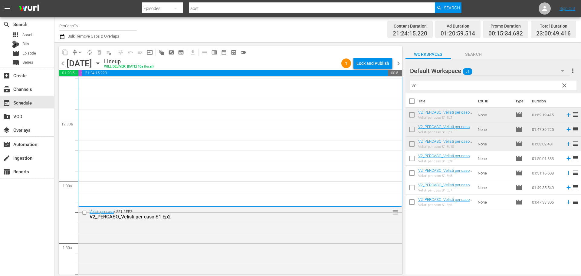
scroll to position [30, 0]
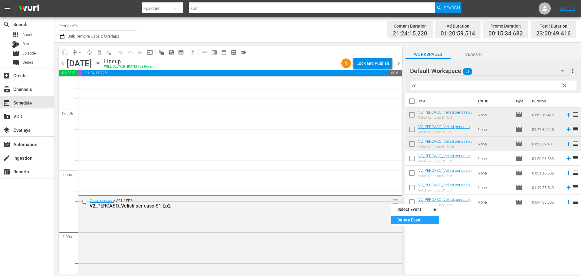
click at [405, 217] on div "Delete Event" at bounding box center [415, 220] width 48 height 8
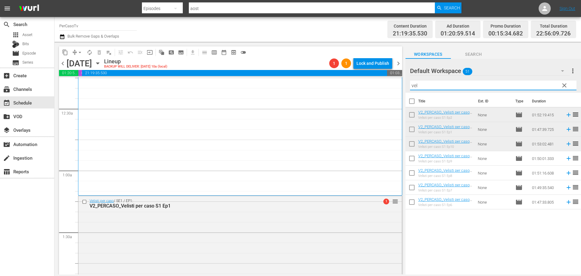
drag, startPoint x: 423, startPoint y: 87, endPoint x: 398, endPoint y: 87, distance: 25.1
click at [398, 87] on div "content_copy compress arrow_drop_down autorenew_outlined delete_forever_outline…" at bounding box center [317, 158] width 526 height 232
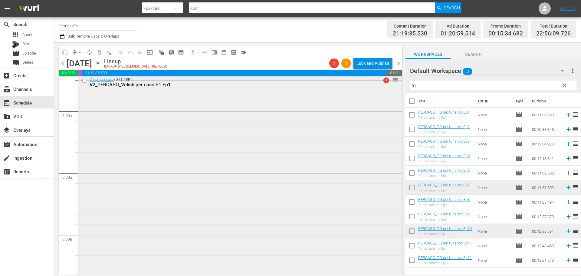
scroll to position [242, 0]
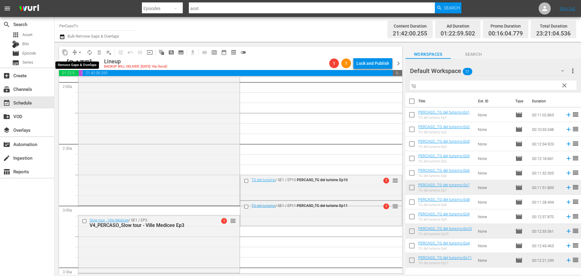
click at [81, 51] on span "arrow_drop_down" at bounding box center [80, 52] width 6 height 6
click at [88, 89] on li "Align to End of Previous Day" at bounding box center [80, 85] width 64 height 10
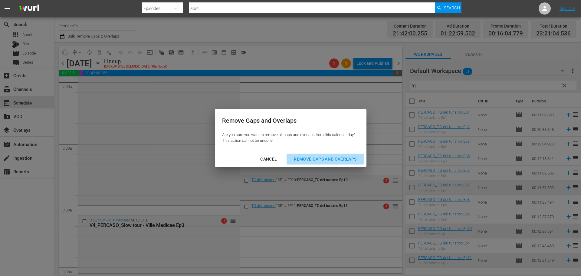
click at [328, 159] on div "Remove Gaps and Overlaps" at bounding box center [325, 159] width 72 height 8
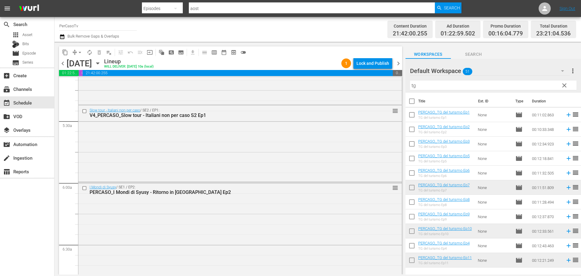
scroll to position [635, 0]
drag, startPoint x: 431, startPoint y: 86, endPoint x: 354, endPoint y: 91, distance: 76.7
click at [354, 91] on div "content_copy compress arrow_drop_down autorenew_outlined delete_forever_outline…" at bounding box center [317, 158] width 526 height 232
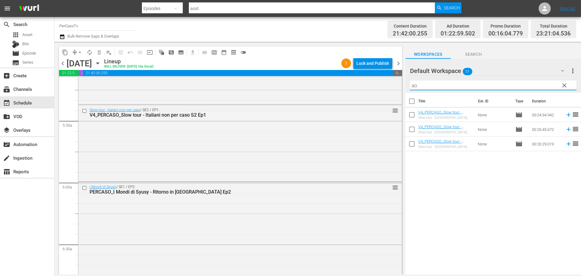
type input "ao"
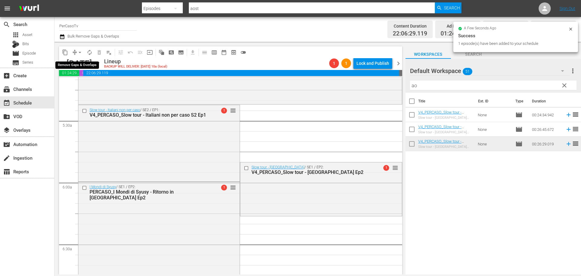
click at [79, 53] on span "arrow_drop_down" at bounding box center [80, 52] width 6 height 6
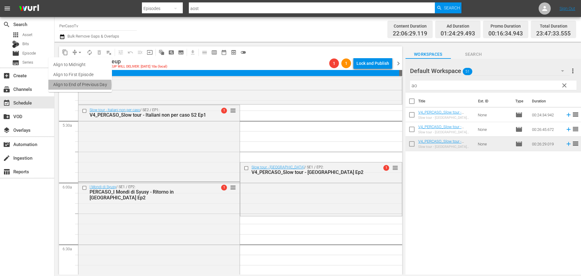
click at [76, 85] on li "Align to End of Previous Day" at bounding box center [80, 85] width 64 height 10
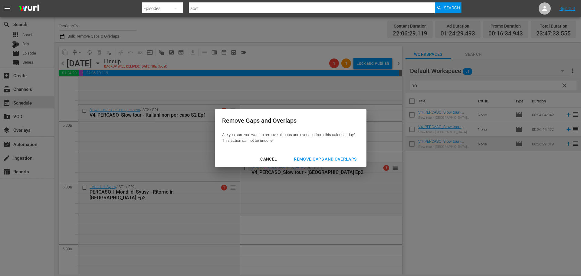
click at [328, 159] on div "Remove Gaps and Overlaps" at bounding box center [325, 159] width 72 height 8
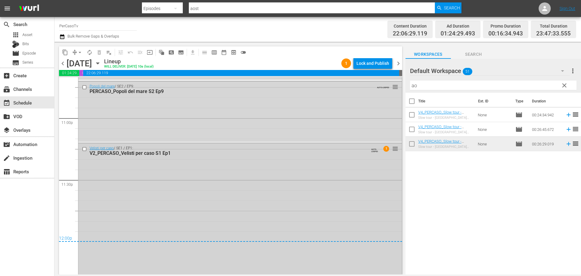
scroll to position [2797, 0]
click at [364, 65] on div "Lock and Publish" at bounding box center [372, 63] width 33 height 11
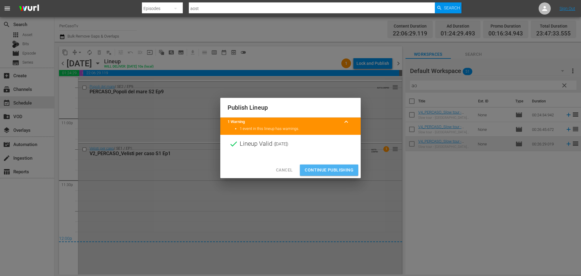
click at [330, 169] on span "Continue Publishing" at bounding box center [329, 170] width 49 height 8
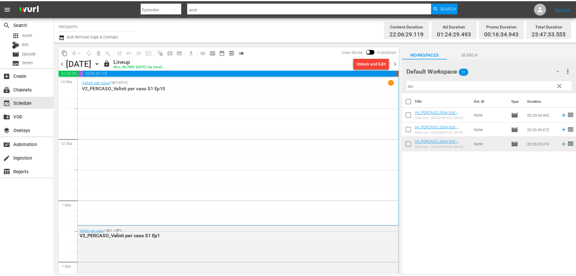
scroll to position [2797, 0]
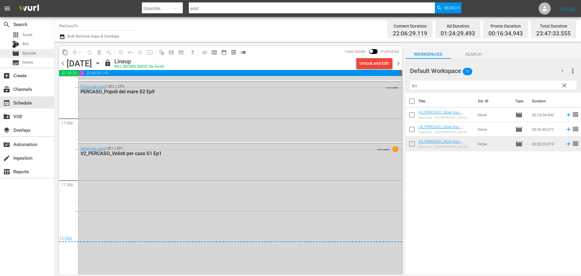
click at [29, 55] on span "Episode" at bounding box center [29, 53] width 14 height 6
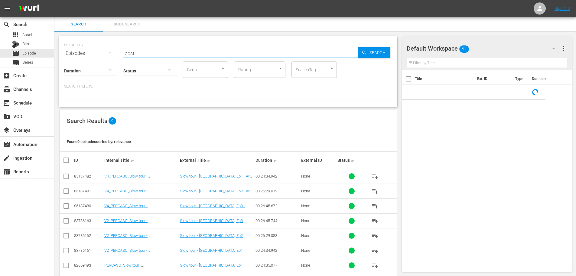
drag, startPoint x: 144, startPoint y: 54, endPoint x: 116, endPoint y: 71, distance: 32.7
click at [116, 71] on div "SEARCH BY Search By Episodes Search ID, Title, Description, Keywords, or Catego…" at bounding box center [228, 71] width 338 height 70
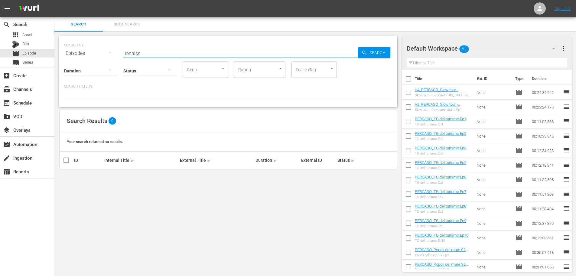
type input "renaissa"
drag, startPoint x: 151, startPoint y: 54, endPoint x: 93, endPoint y: 66, distance: 58.9
click at [93, 66] on div "SEARCH BY Search By Episodes Search ID, Title, Description, Keywords, or Catego…" at bounding box center [228, 71] width 338 height 70
